Goal: Task Accomplishment & Management: Manage account settings

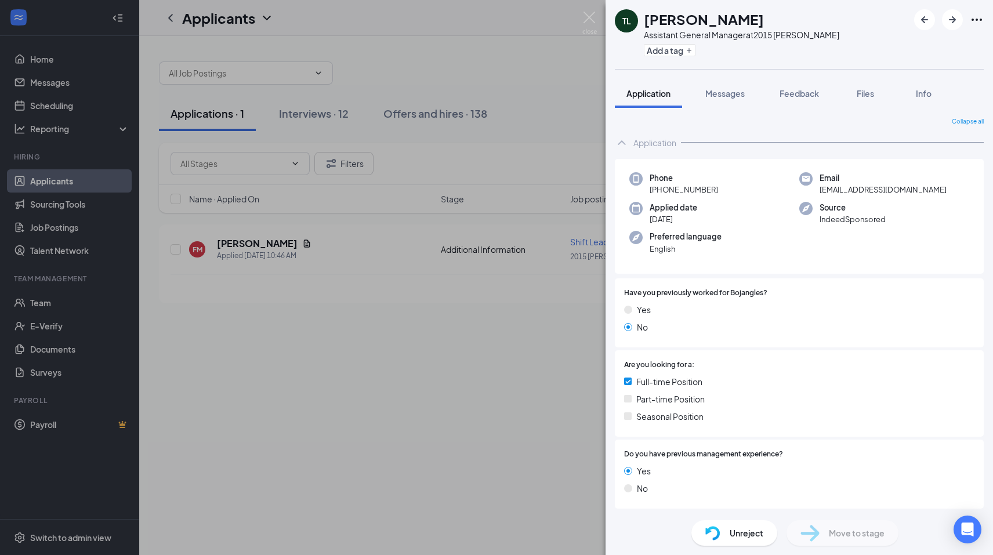
click at [233, 325] on div "TL [PERSON_NAME] Assistant General Manager at 2015 [PERSON_NAME] Add a tag Appl…" at bounding box center [496, 277] width 993 height 555
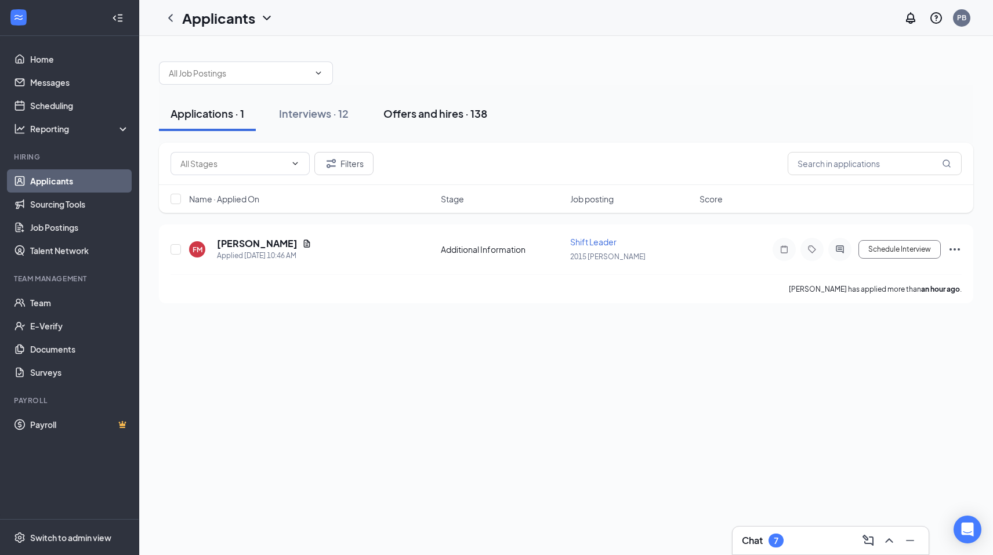
click at [420, 110] on div "Offers and hires · 138" at bounding box center [435, 113] width 104 height 14
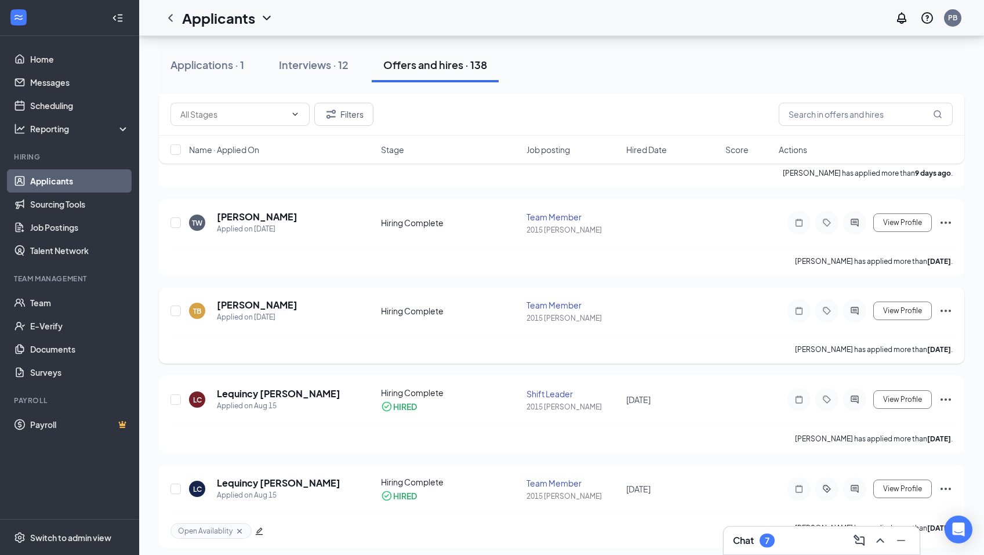
scroll to position [522, 0]
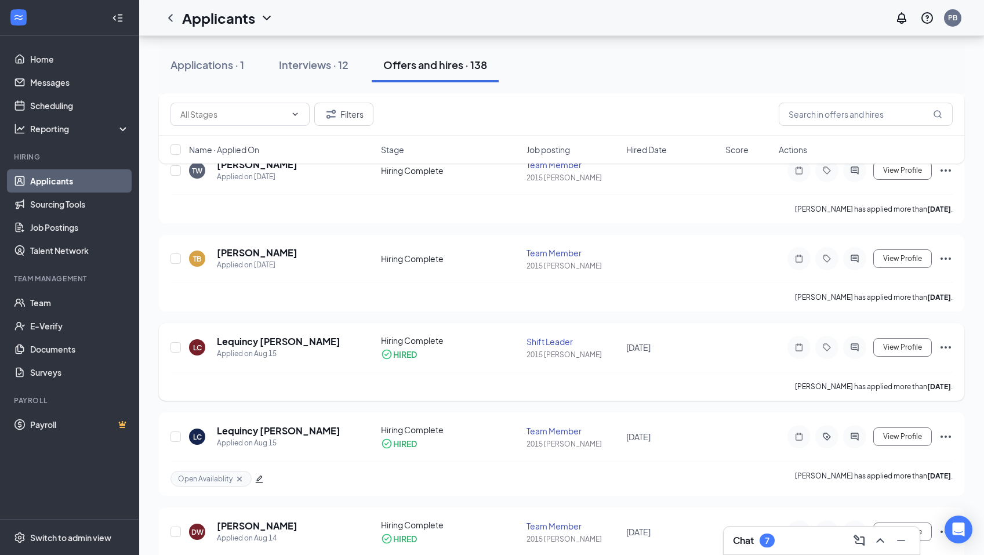
click at [948, 349] on icon "Ellipses" at bounding box center [946, 347] width 14 height 14
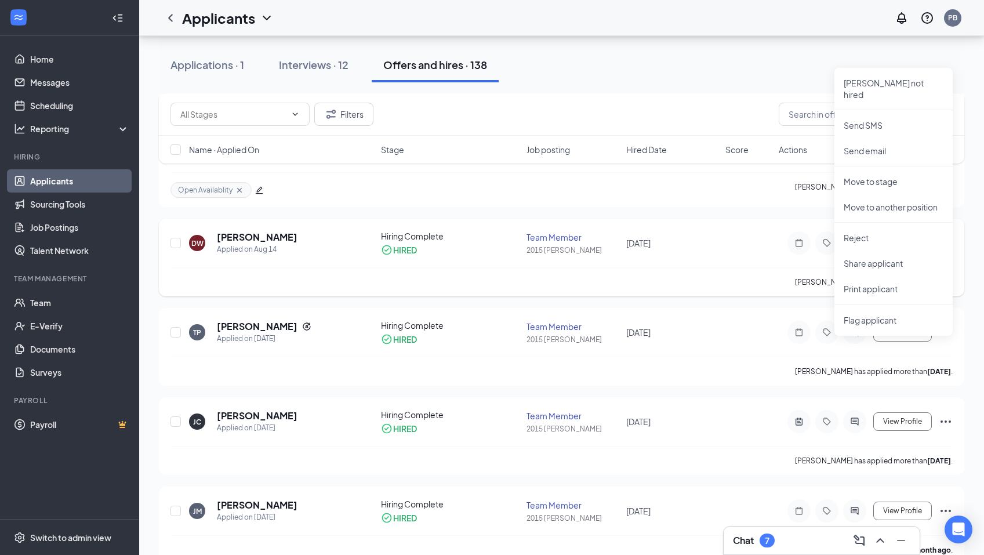
scroll to position [812, 0]
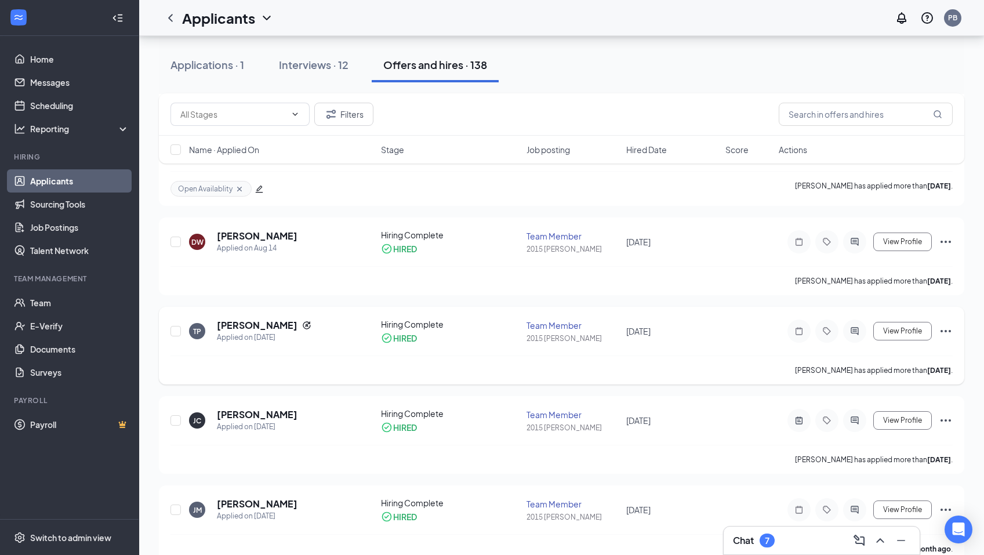
click at [490, 370] on div "[PERSON_NAME] has applied more than [DATE] ." at bounding box center [562, 370] width 782 height 29
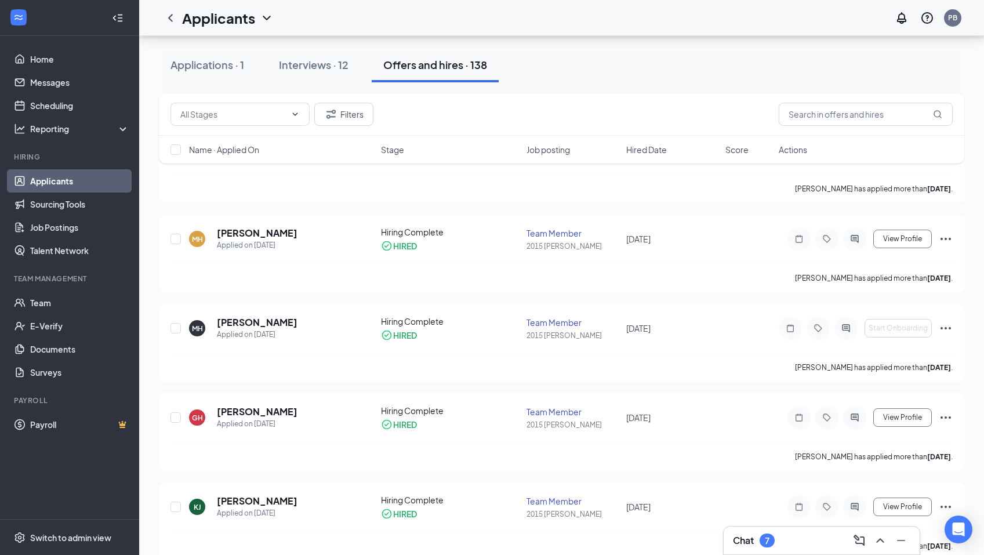
scroll to position [3596, 0]
